Goal: Understand process/instructions

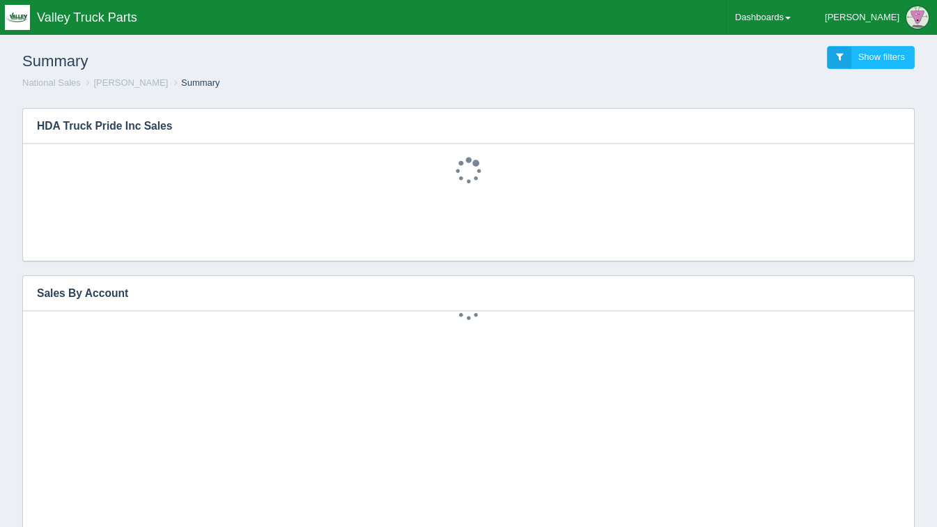
click at [762, 62] on div "Summary Show filters" at bounding box center [468, 58] width 915 height 38
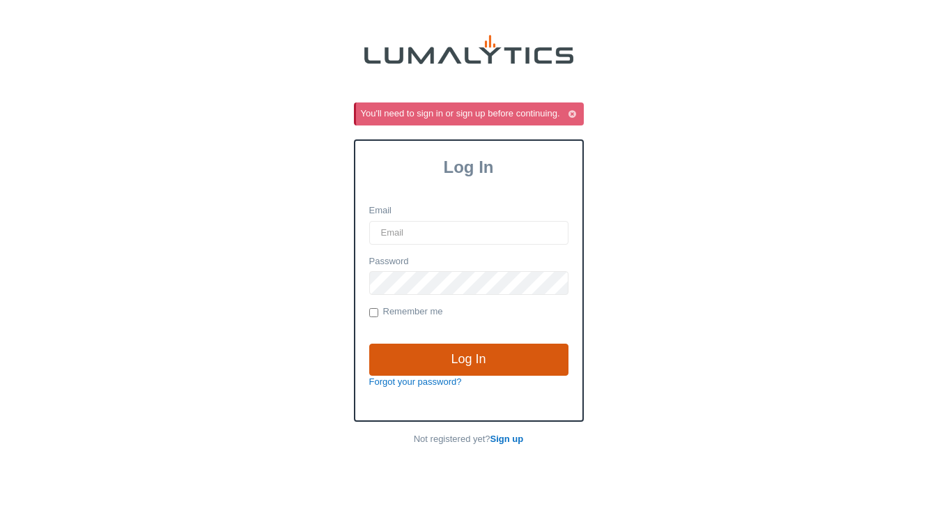
type input "[EMAIL_ADDRESS][DOMAIN_NAME]"
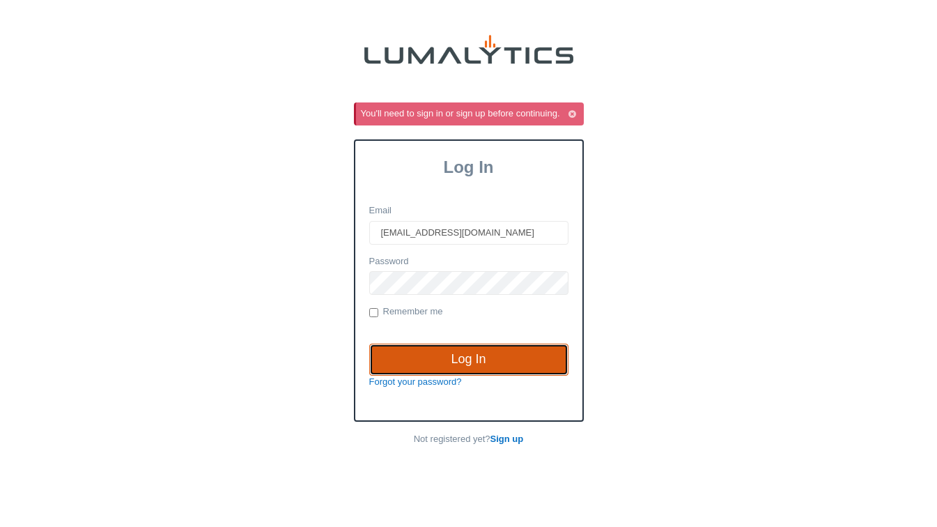
click at [460, 356] on input "Log In" at bounding box center [468, 360] width 199 height 32
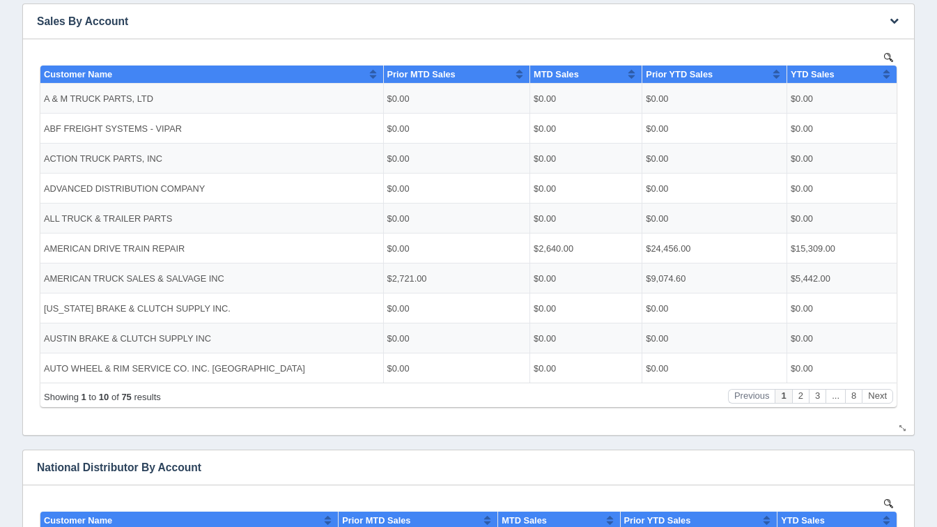
scroll to position [272, 0]
click at [880, 398] on button "Next" at bounding box center [877, 395] width 31 height 15
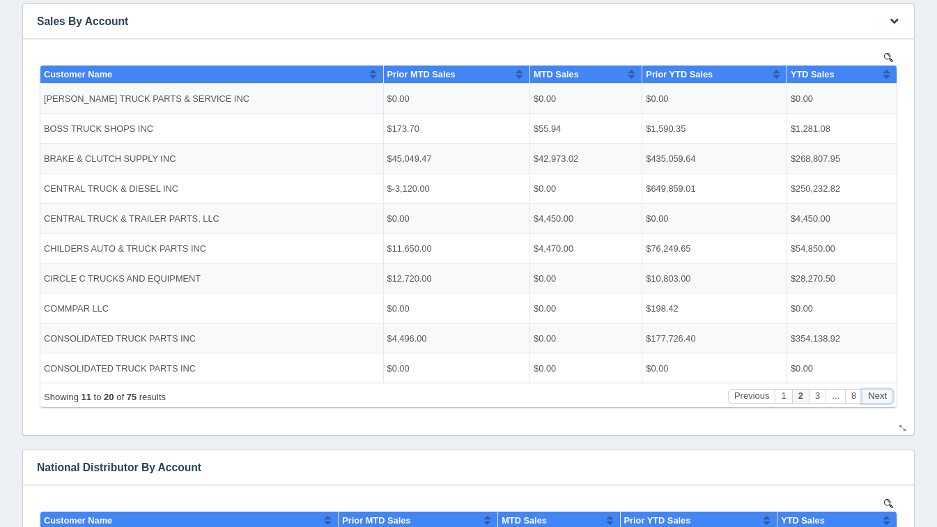
click at [880, 398] on button "Next" at bounding box center [877, 395] width 31 height 15
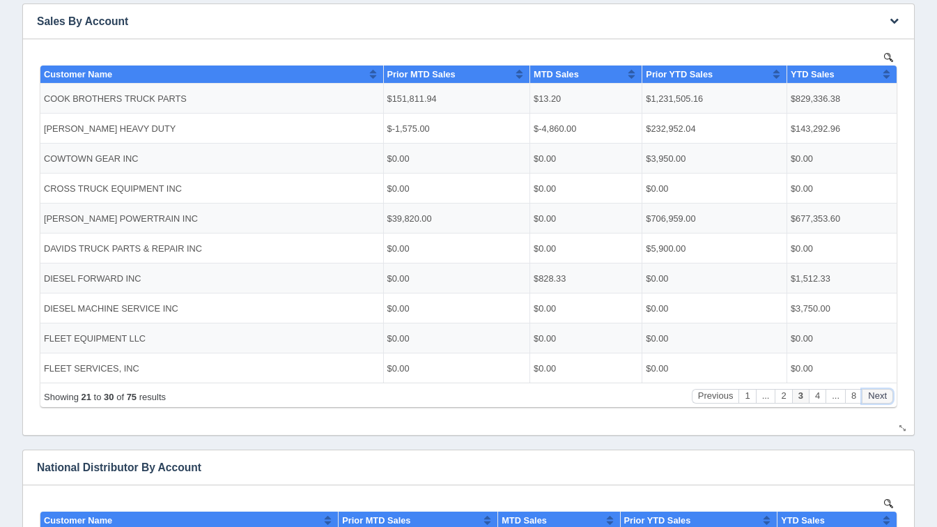
click at [880, 398] on button "Next" at bounding box center [877, 395] width 31 height 15
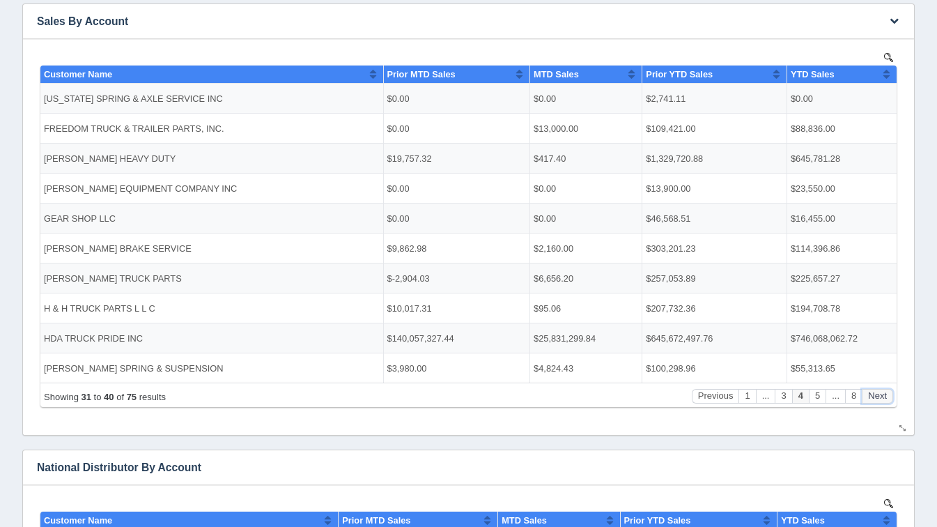
click at [880, 398] on button "Next" at bounding box center [877, 395] width 31 height 15
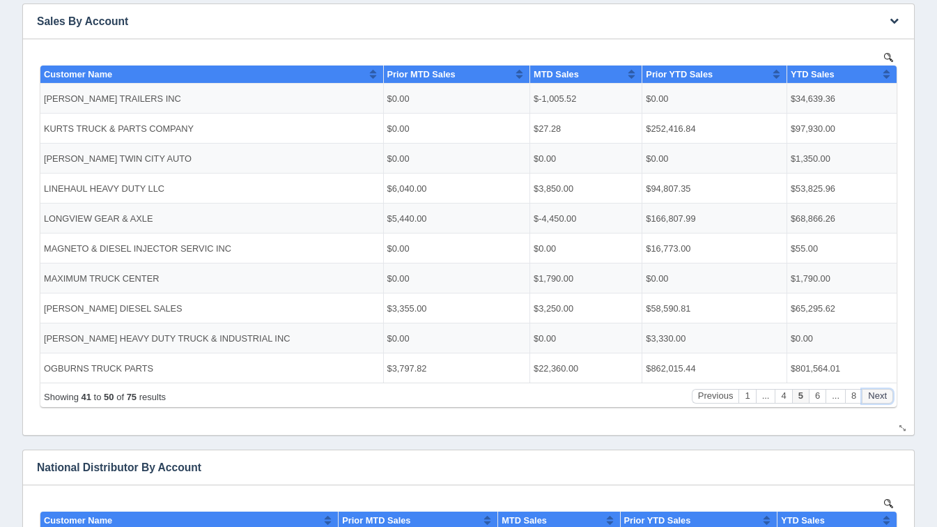
click at [880, 398] on button "Next" at bounding box center [877, 395] width 31 height 15
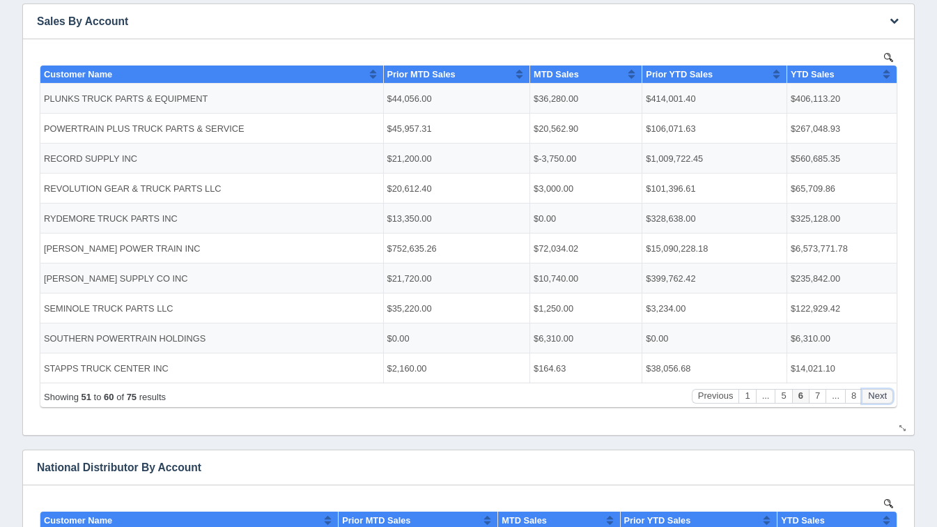
click at [880, 398] on button "Next" at bounding box center [877, 395] width 31 height 15
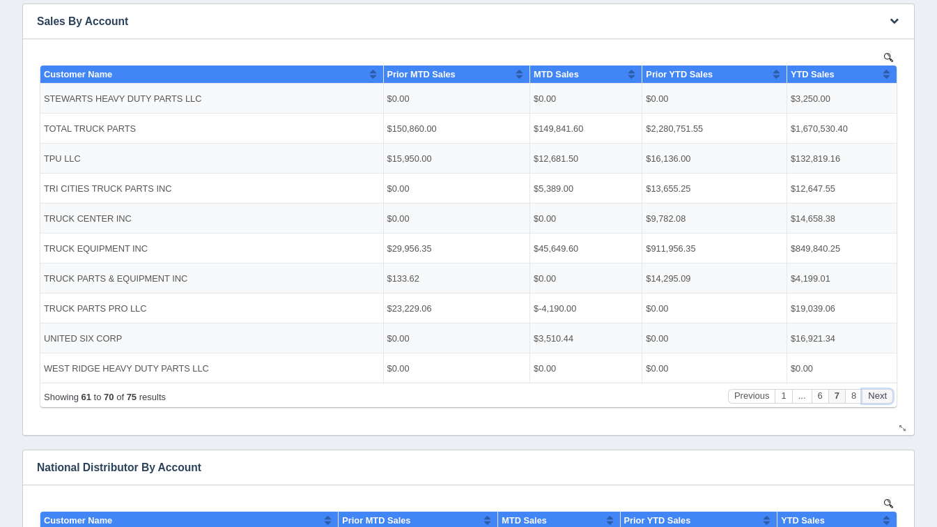
click at [880, 398] on button "Next" at bounding box center [877, 395] width 31 height 15
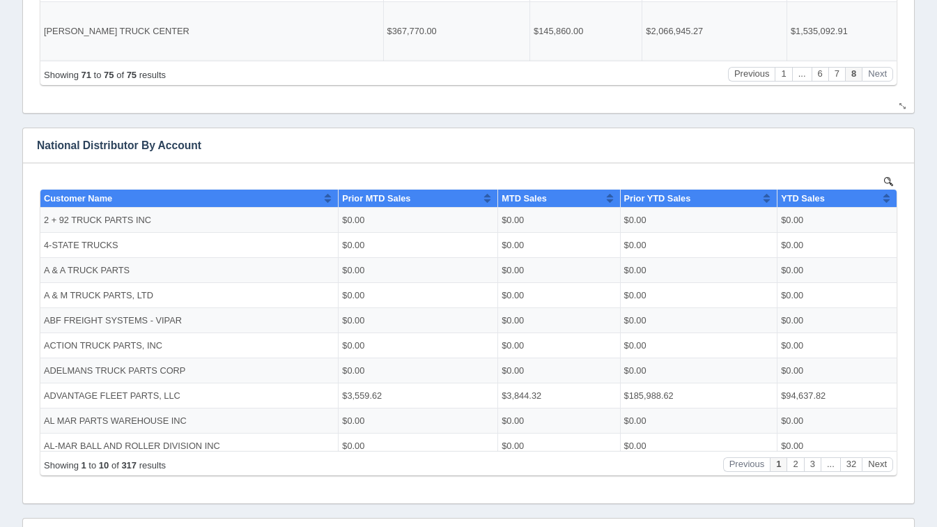
scroll to position [594, 0]
click at [883, 468] on button "Next" at bounding box center [877, 463] width 31 height 15
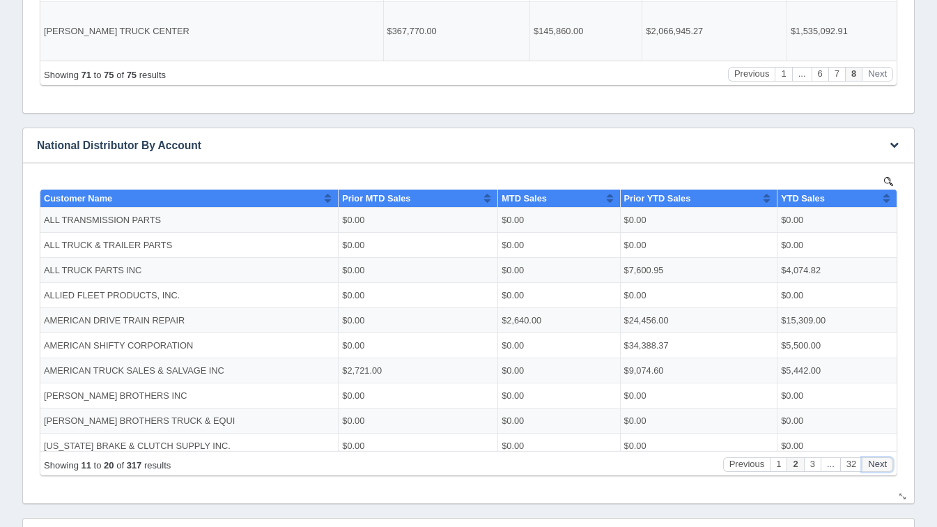
drag, startPoint x: 917, startPoint y: 674, endPoint x: 883, endPoint y: 468, distance: 208.4
click at [883, 468] on button "Next" at bounding box center [877, 463] width 31 height 15
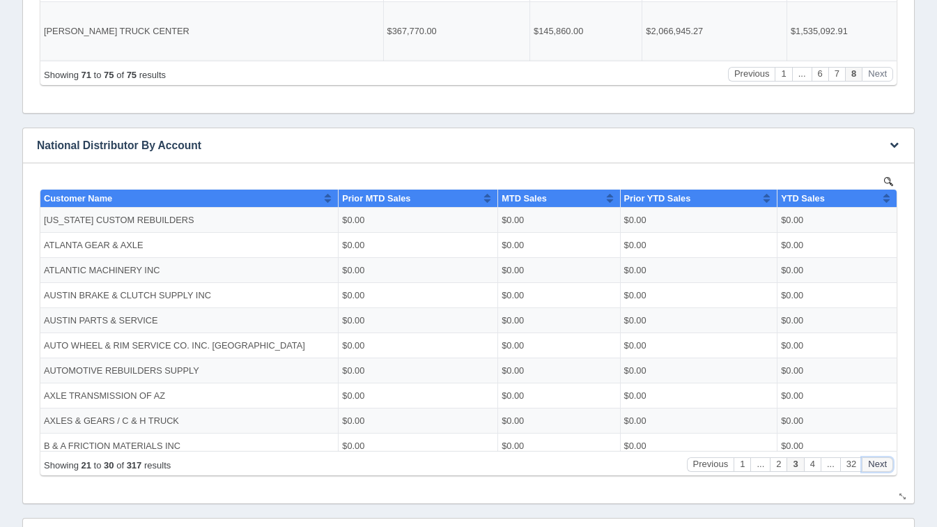
click at [883, 468] on button "Next" at bounding box center [877, 463] width 31 height 15
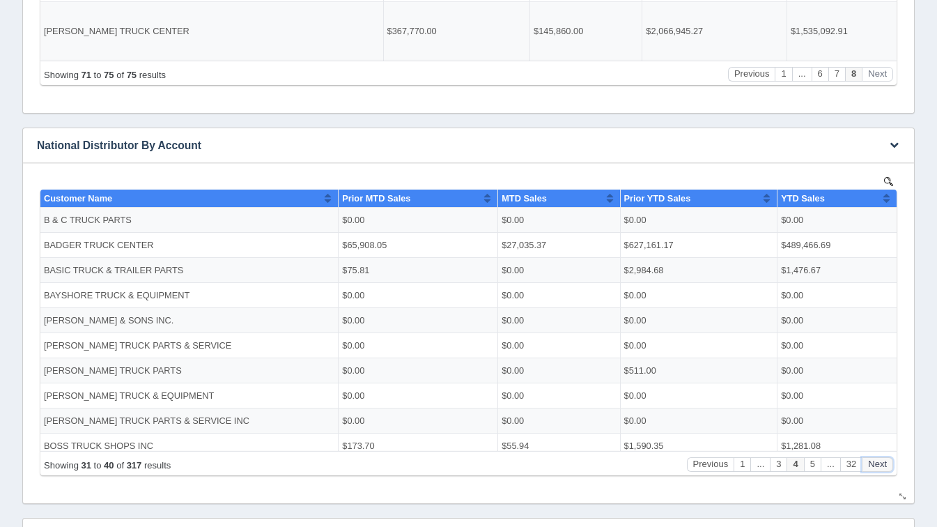
click at [883, 468] on button "Next" at bounding box center [877, 463] width 31 height 15
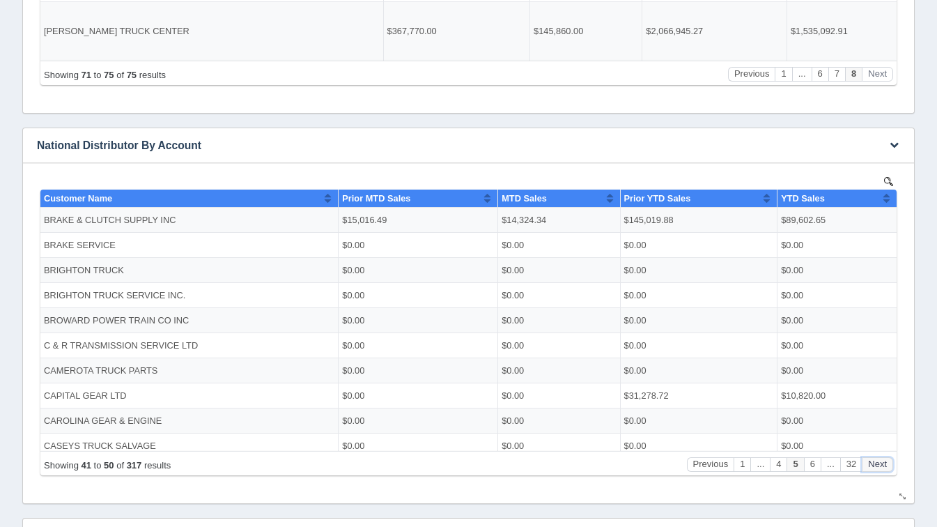
click at [883, 468] on button "Next" at bounding box center [877, 463] width 31 height 15
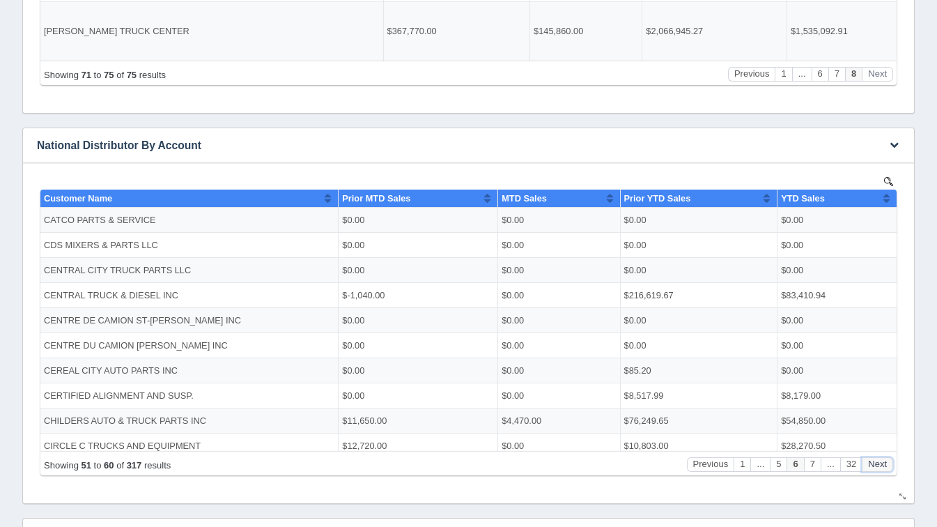
click at [883, 468] on button "Next" at bounding box center [877, 463] width 31 height 15
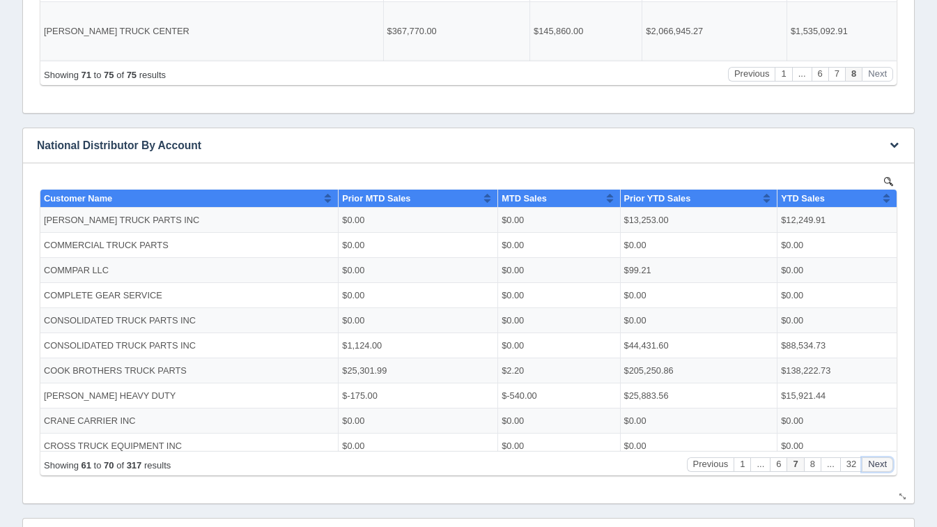
click at [883, 468] on button "Next" at bounding box center [877, 463] width 31 height 15
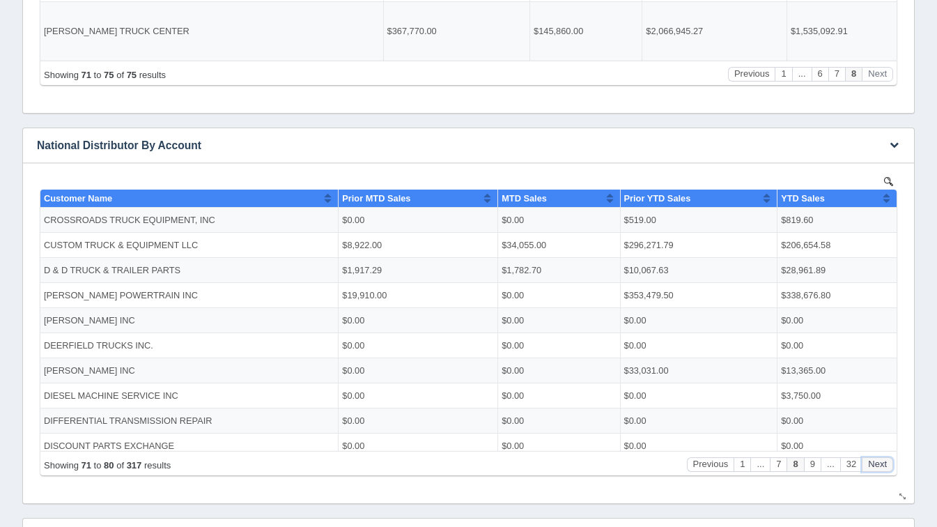
click at [883, 468] on button "Next" at bounding box center [877, 463] width 31 height 15
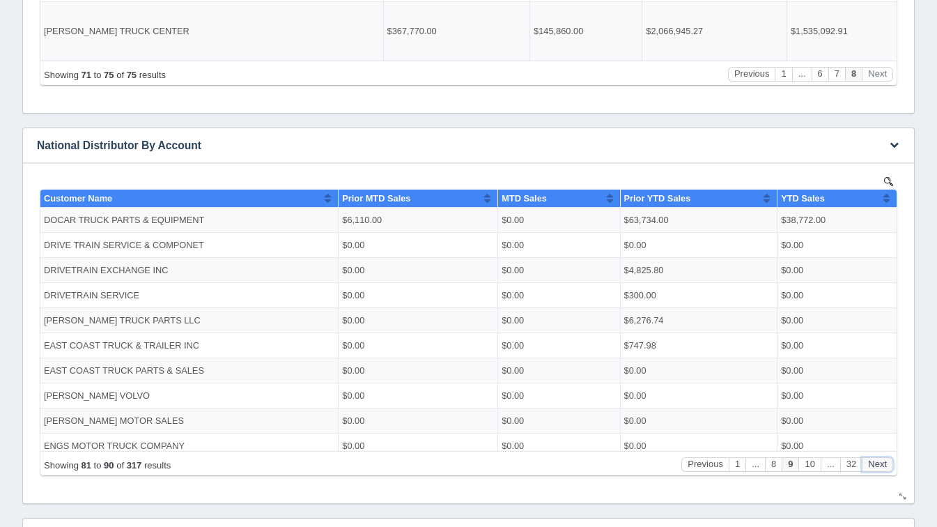
click at [883, 468] on button "Next" at bounding box center [877, 463] width 31 height 15
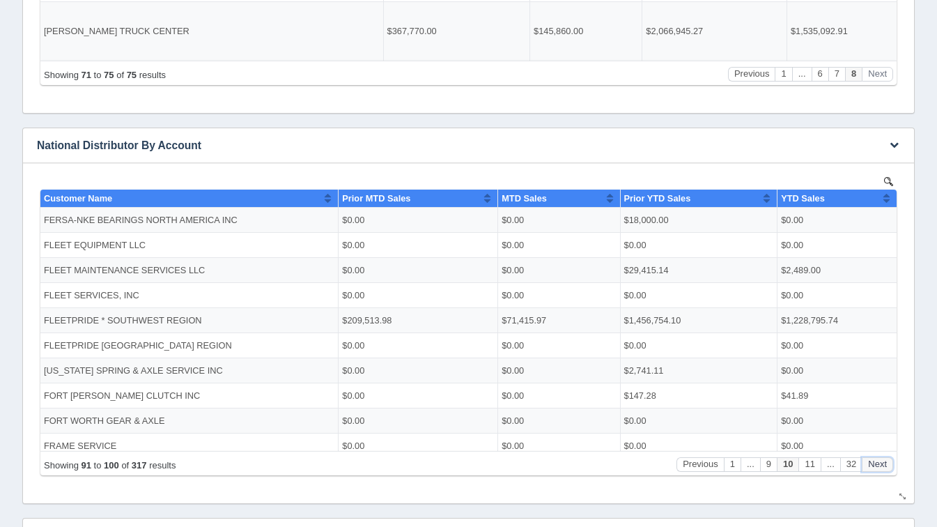
click at [883, 468] on button "Next" at bounding box center [877, 463] width 31 height 15
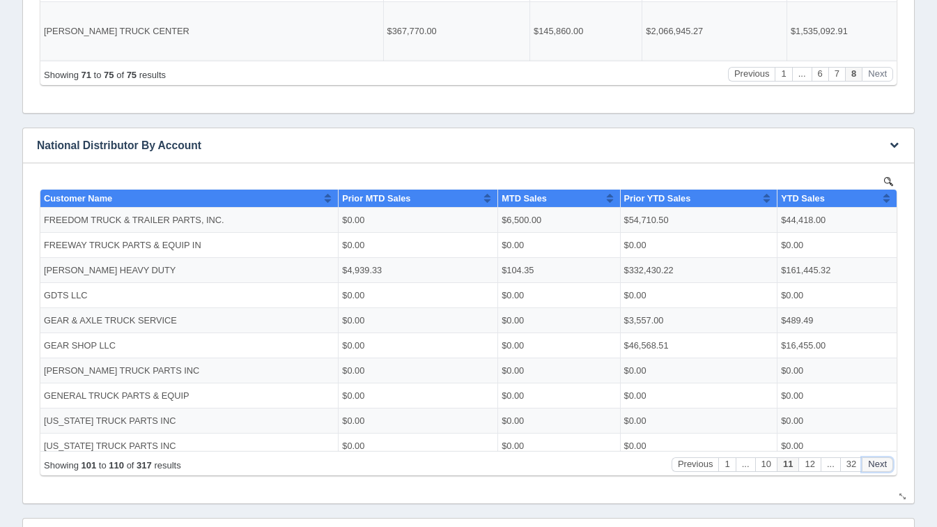
click at [883, 468] on button "Next" at bounding box center [877, 463] width 31 height 15
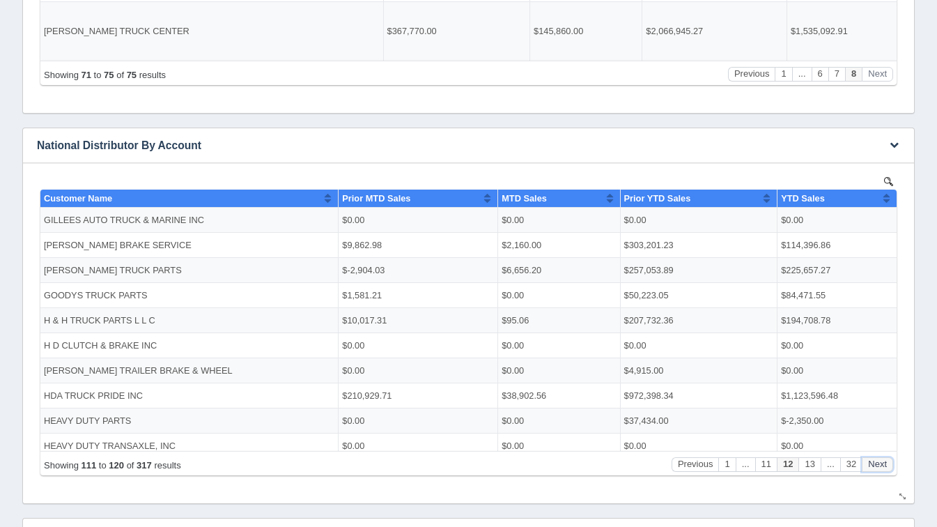
click at [883, 468] on button "Next" at bounding box center [877, 463] width 31 height 15
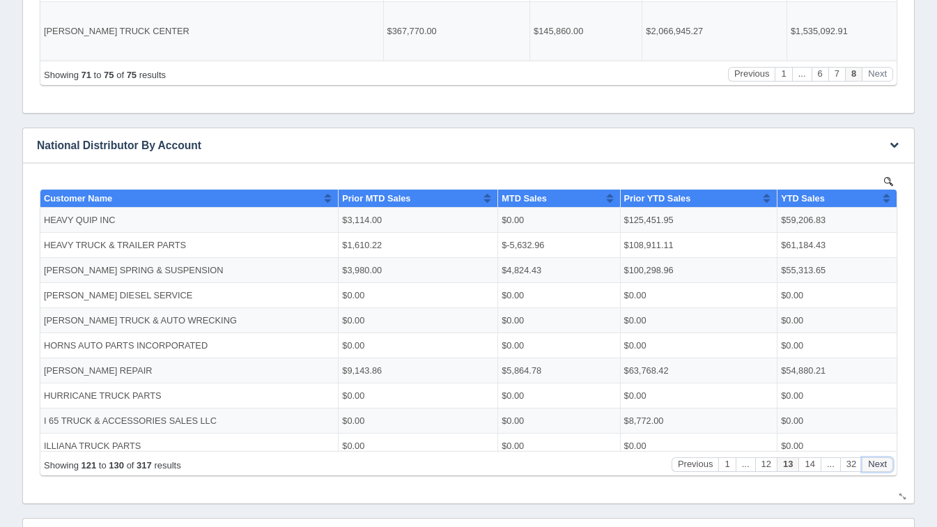
click at [883, 468] on button "Next" at bounding box center [877, 463] width 31 height 15
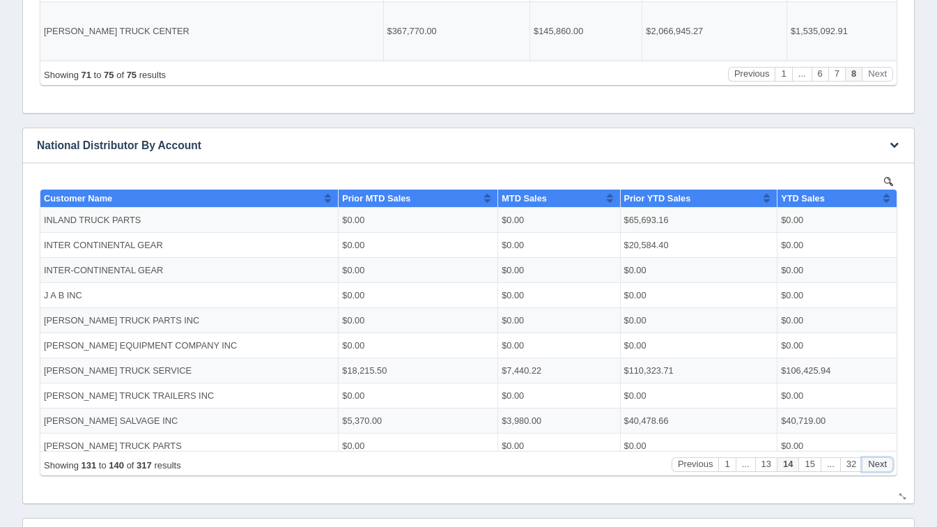
click at [883, 468] on button "Next" at bounding box center [877, 463] width 31 height 15
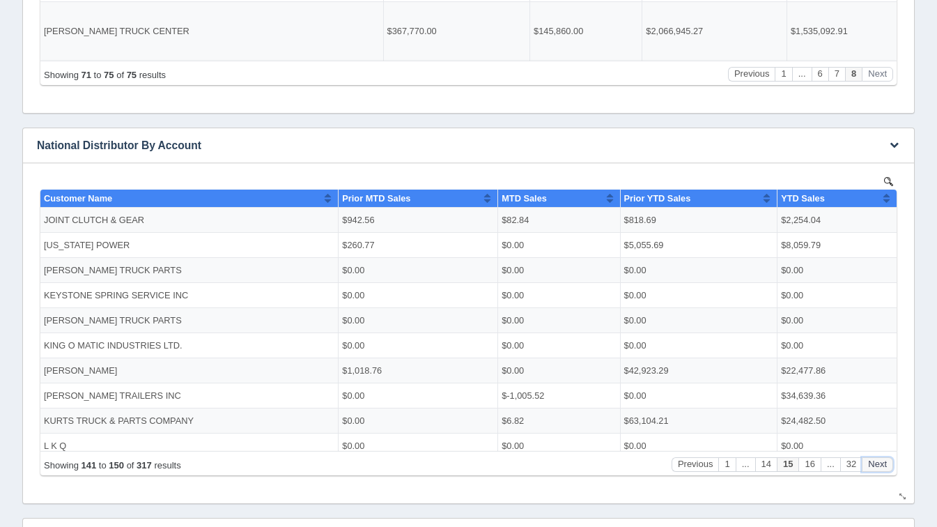
click at [883, 468] on button "Next" at bounding box center [877, 463] width 31 height 15
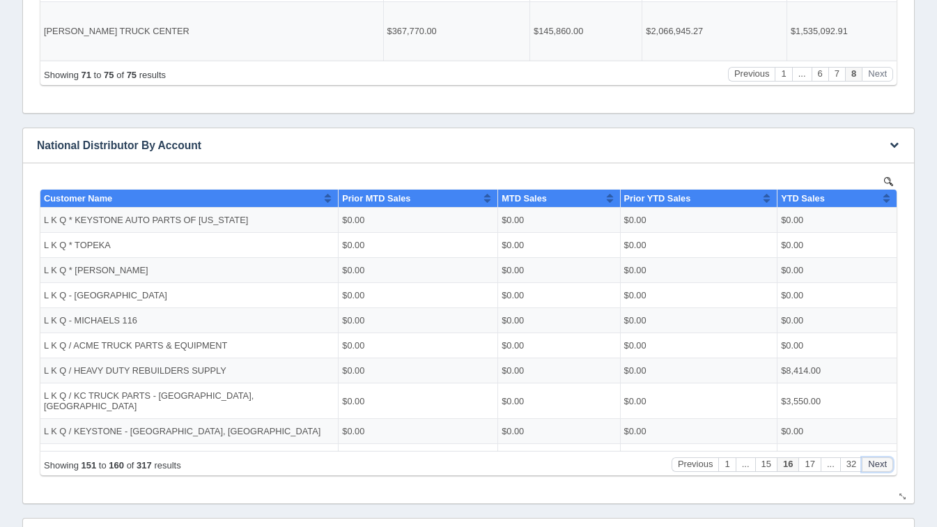
click at [883, 468] on button "Next" at bounding box center [877, 463] width 31 height 15
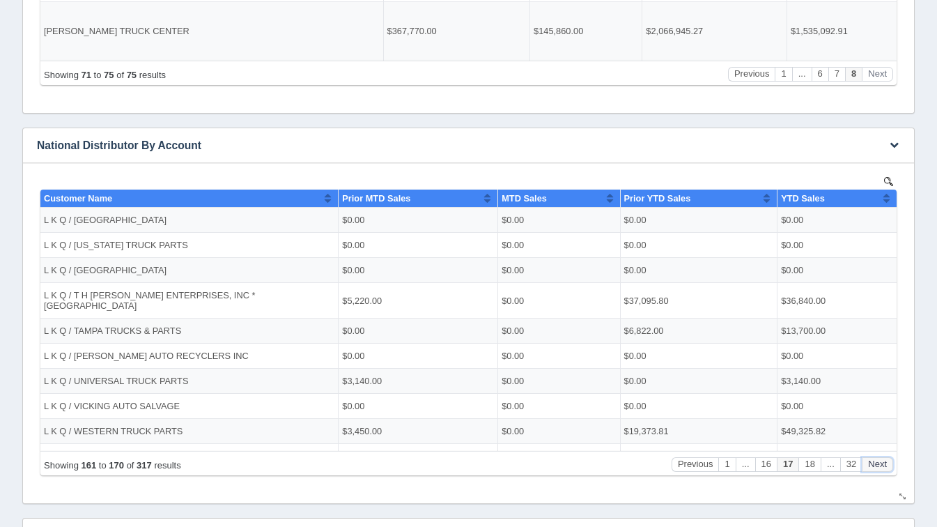
click at [883, 468] on button "Next" at bounding box center [877, 463] width 31 height 15
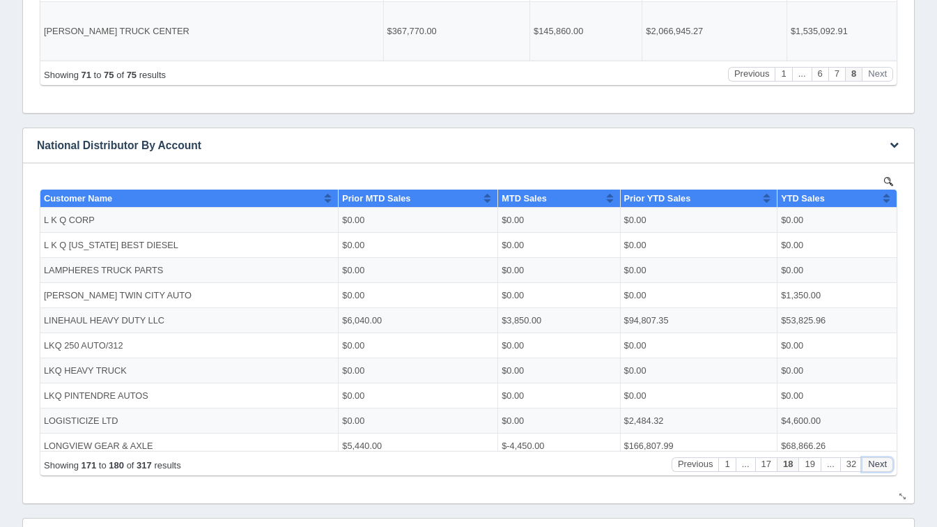
click at [883, 468] on button "Next" at bounding box center [877, 463] width 31 height 15
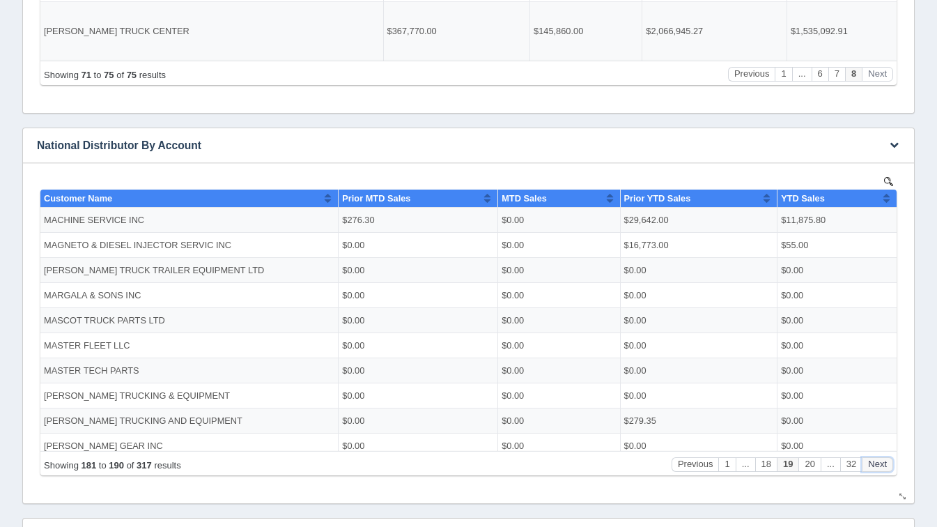
click at [883, 468] on button "Next" at bounding box center [877, 463] width 31 height 15
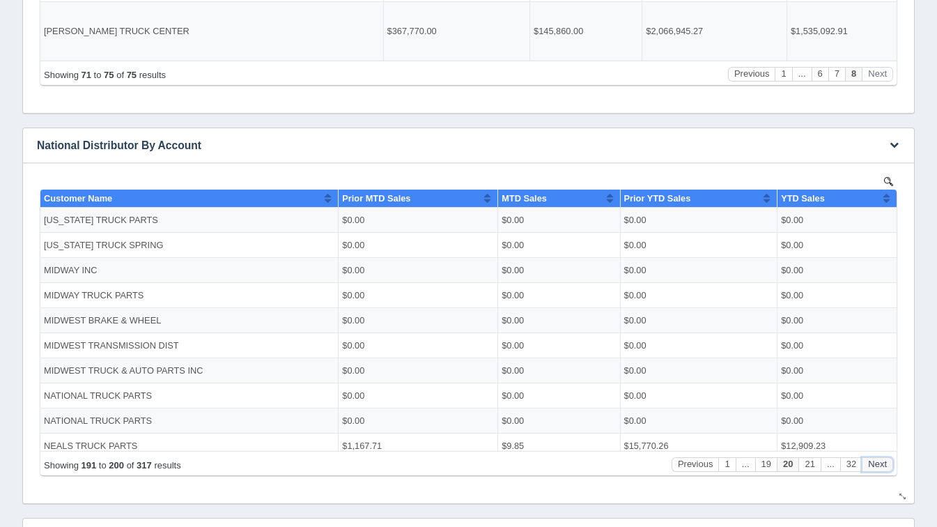
click at [883, 468] on button "Next" at bounding box center [877, 463] width 31 height 15
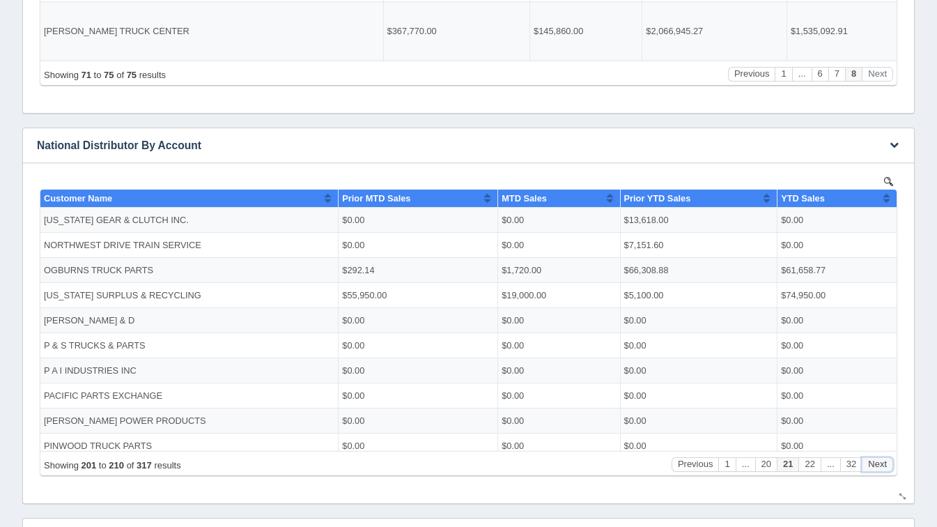
click at [883, 468] on button "Next" at bounding box center [877, 463] width 31 height 15
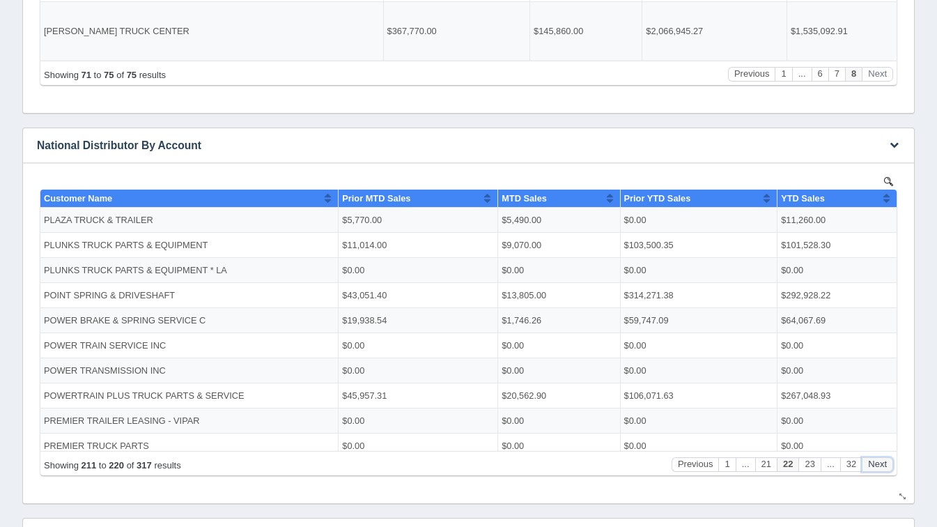
click at [883, 468] on button "Next" at bounding box center [877, 463] width 31 height 15
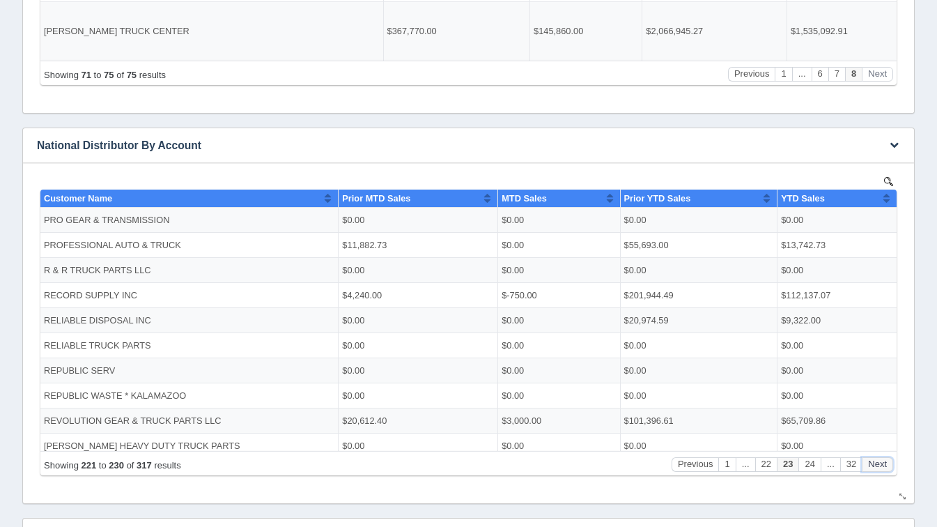
click at [883, 468] on button "Next" at bounding box center [877, 463] width 31 height 15
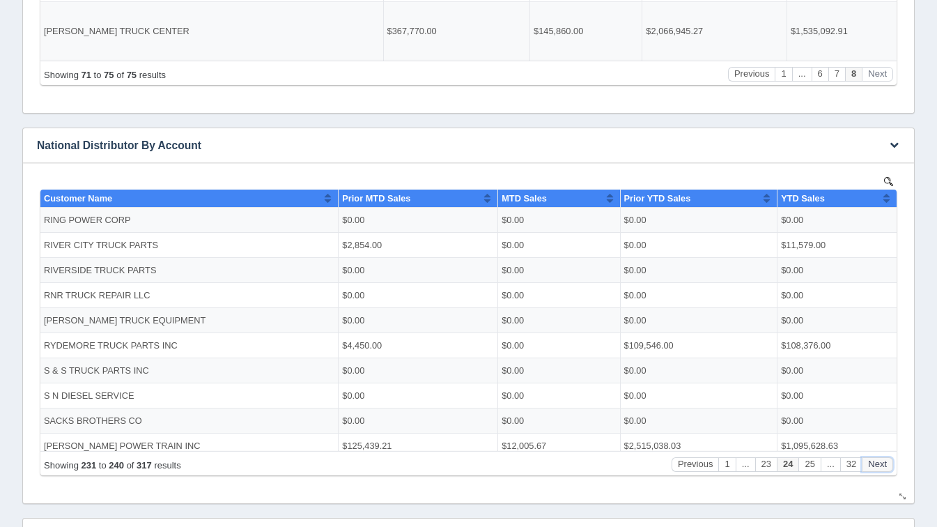
click at [883, 468] on button "Next" at bounding box center [877, 463] width 31 height 15
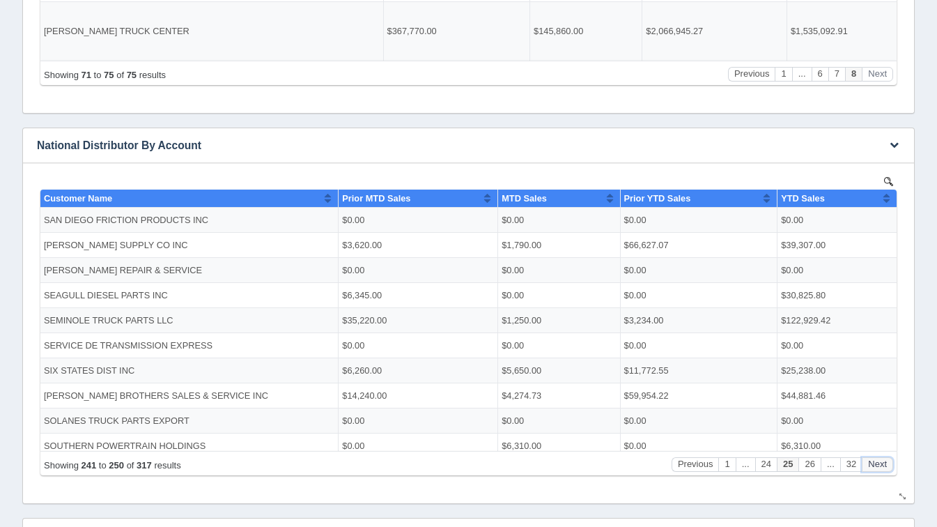
click at [883, 468] on button "Next" at bounding box center [877, 463] width 31 height 15
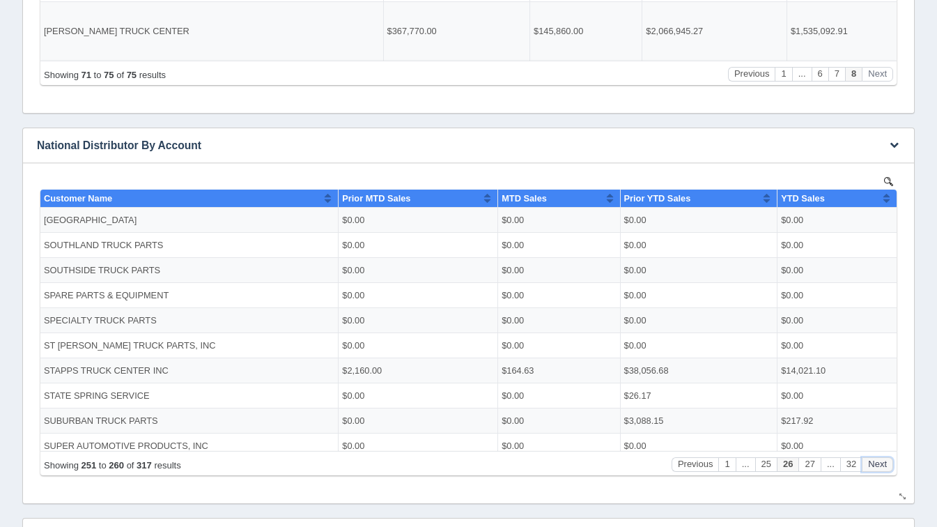
click at [883, 468] on button "Next" at bounding box center [877, 463] width 31 height 15
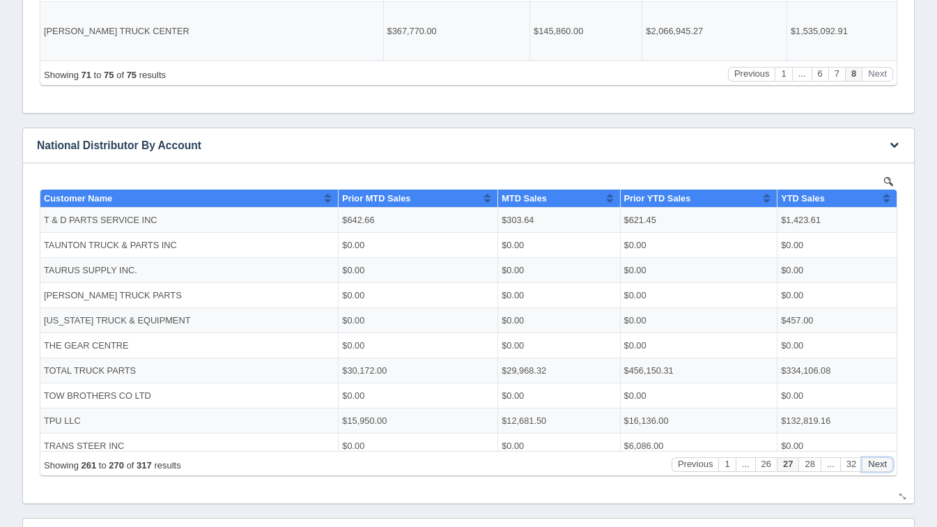
click at [883, 468] on button "Next" at bounding box center [877, 463] width 31 height 15
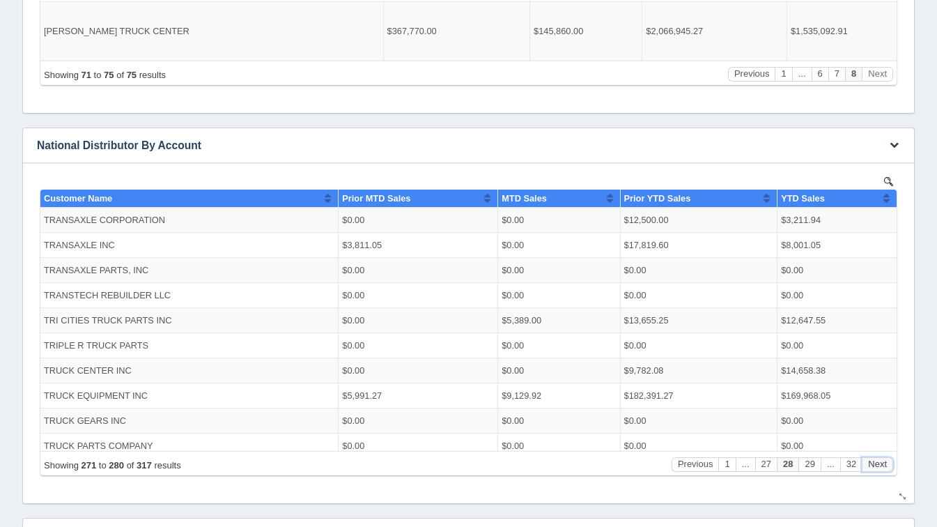
click at [883, 468] on button "Next" at bounding box center [877, 463] width 31 height 15
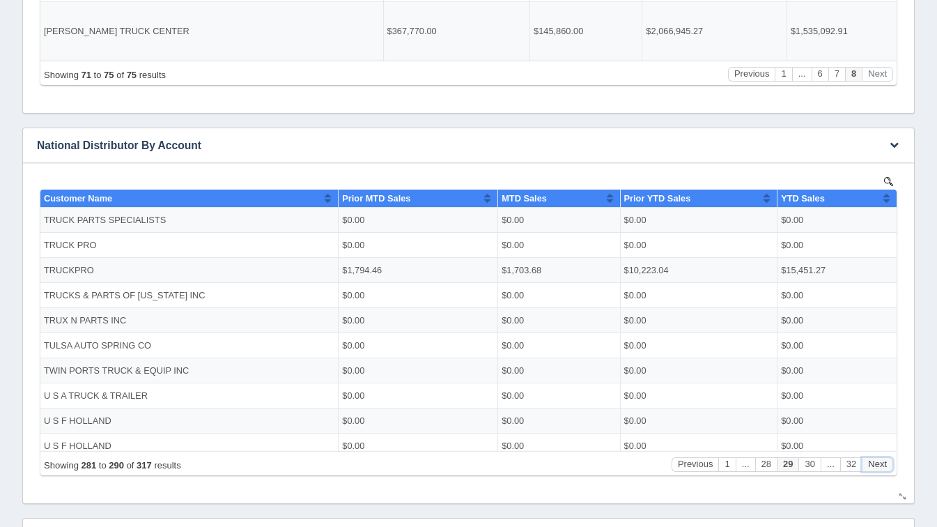
click at [883, 468] on button "Next" at bounding box center [877, 463] width 31 height 15
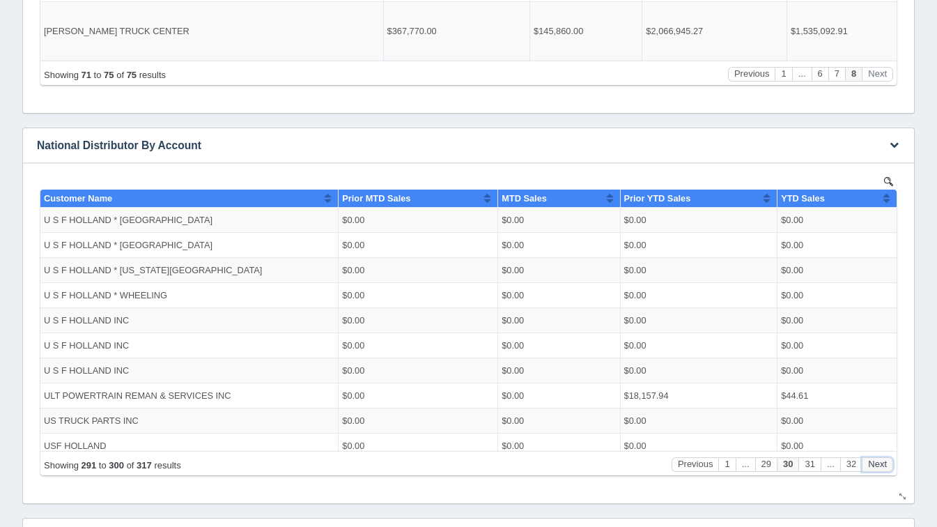
click at [883, 468] on button "Next" at bounding box center [877, 463] width 31 height 15
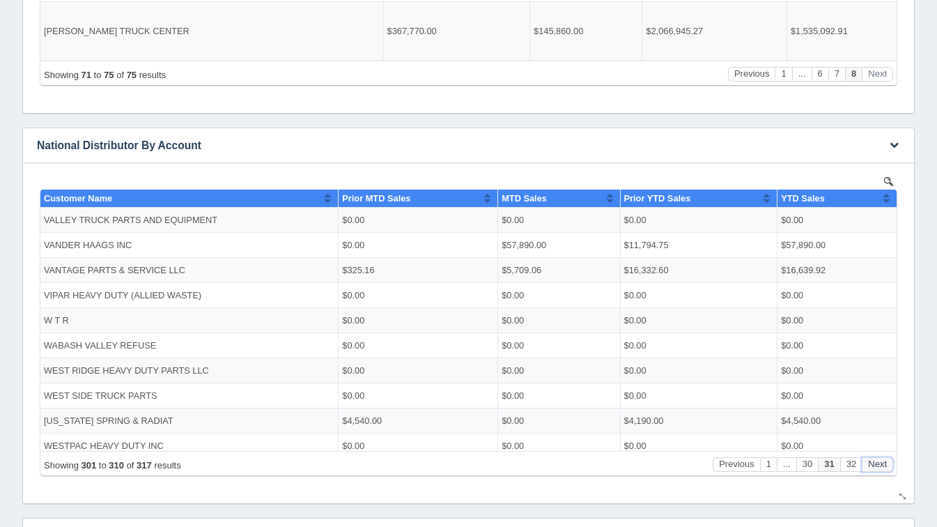
click at [883, 468] on button "Next" at bounding box center [877, 463] width 31 height 15
